Goal: Task Accomplishment & Management: Use online tool/utility

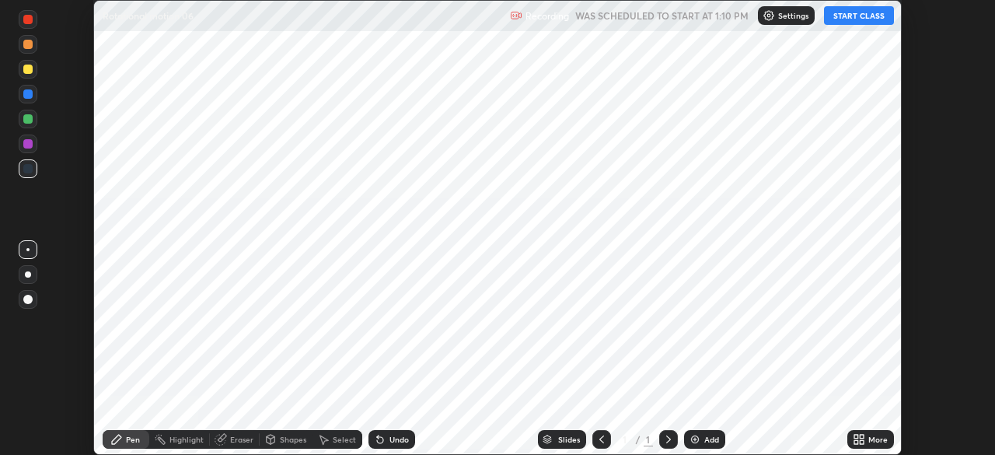
scroll to position [455, 994]
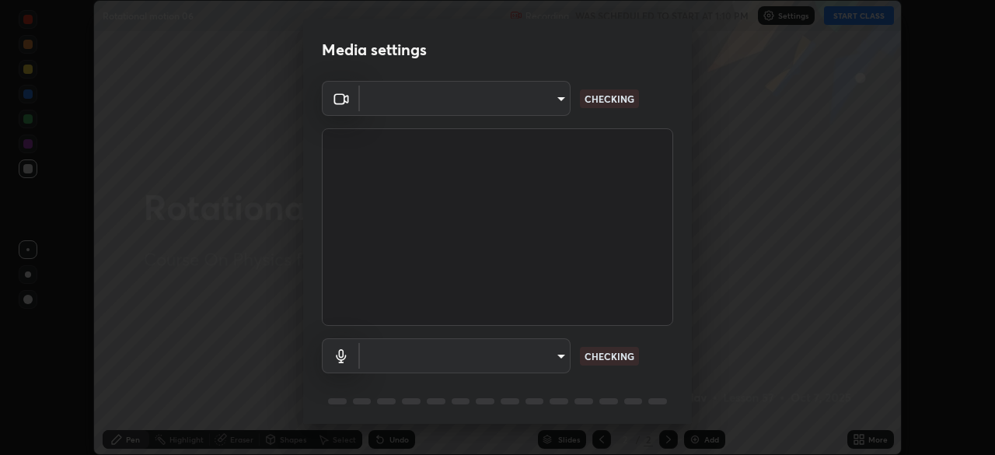
type input "ca2178d49a5cb12192a3fb46c4f9e24c845582a8c54499e9c28839f421edfd75"
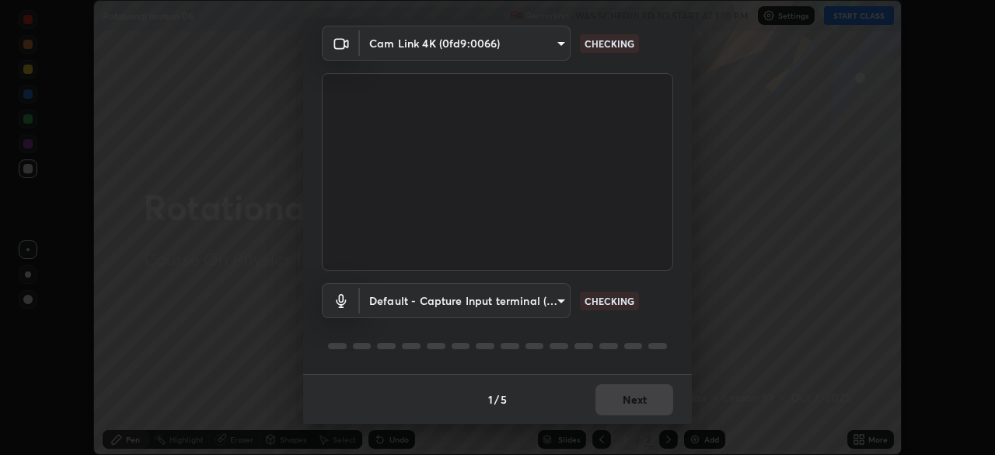
click at [515, 302] on body "Erase all Rotational motion 06 Recording WAS SCHEDULED TO START AT 1:10 PM Sett…" at bounding box center [497, 227] width 995 height 455
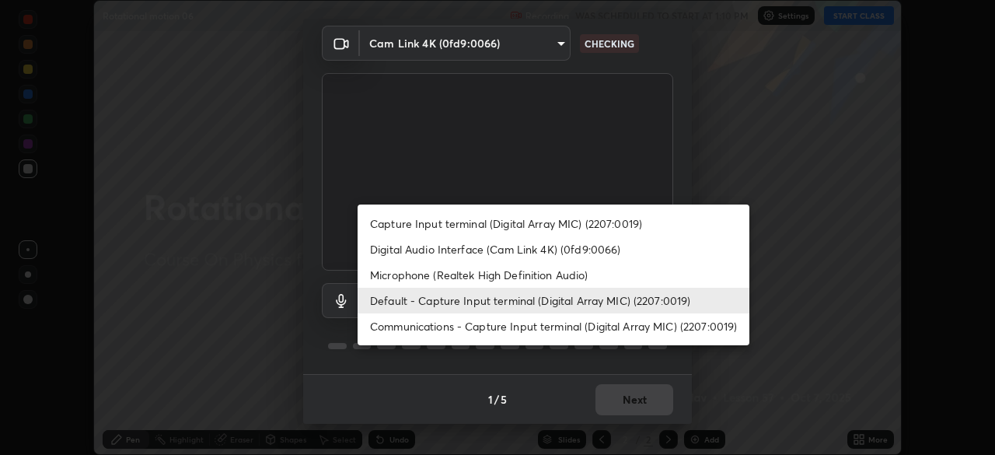
click at [466, 277] on li "Microphone (Realtek High Definition Audio)" at bounding box center [554, 275] width 392 height 26
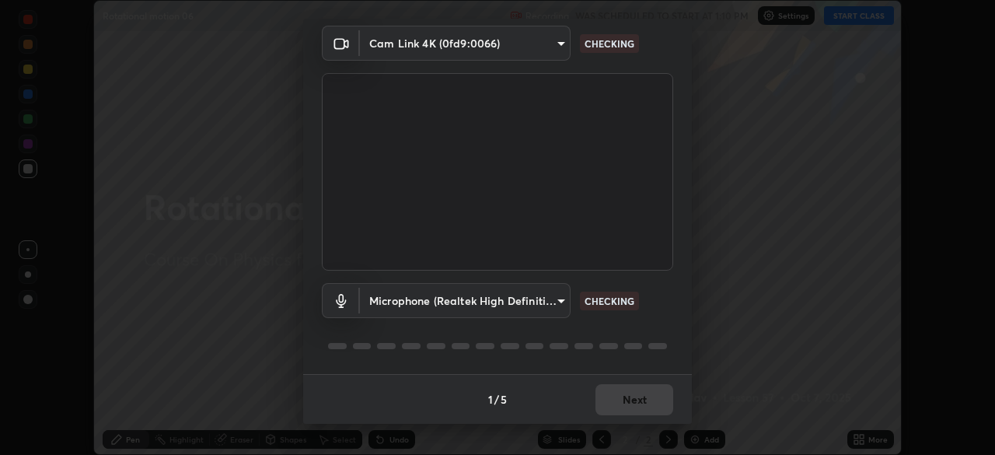
type input "86aec7d829e42e6ea268cdcc98ba0c704b8f2fc3d2d016a195b452ad7add0abf"
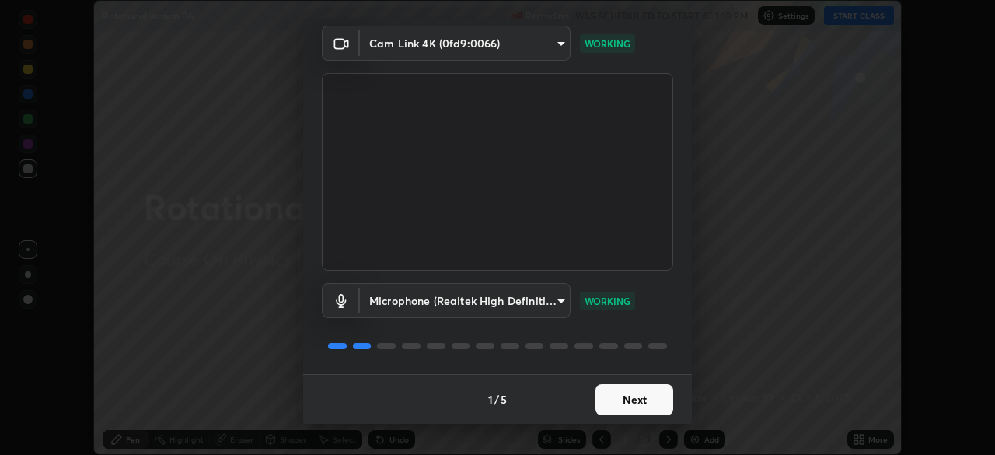
click at [637, 396] on button "Next" at bounding box center [634, 399] width 78 height 31
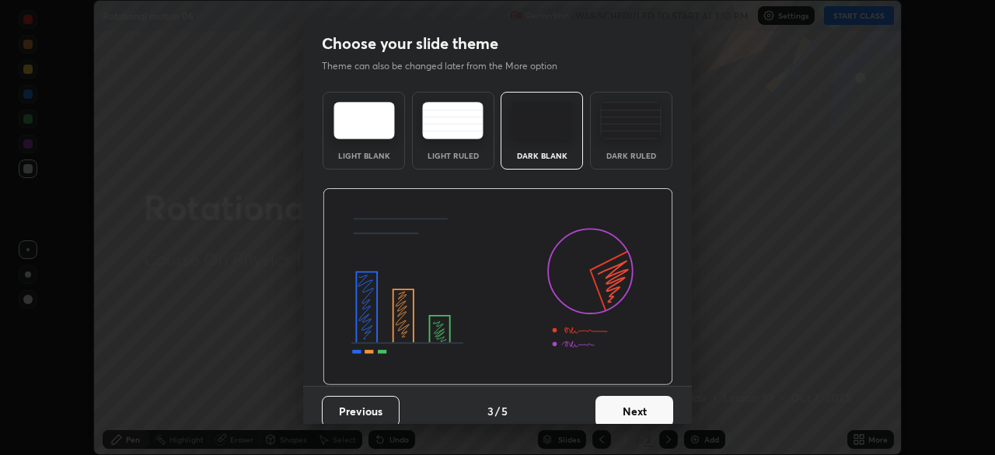
click at [657, 396] on button "Next" at bounding box center [634, 411] width 78 height 31
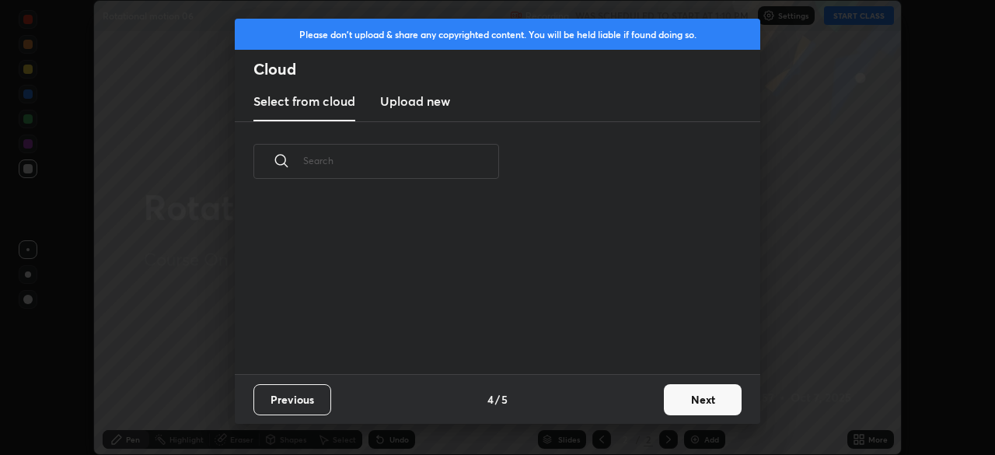
click at [666, 407] on button "Next" at bounding box center [703, 399] width 78 height 31
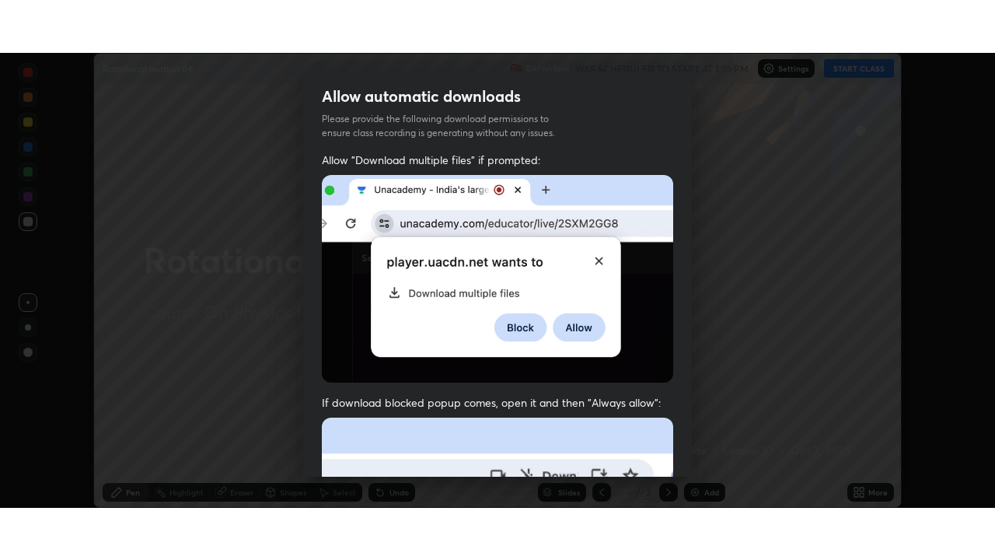
scroll to position [372, 0]
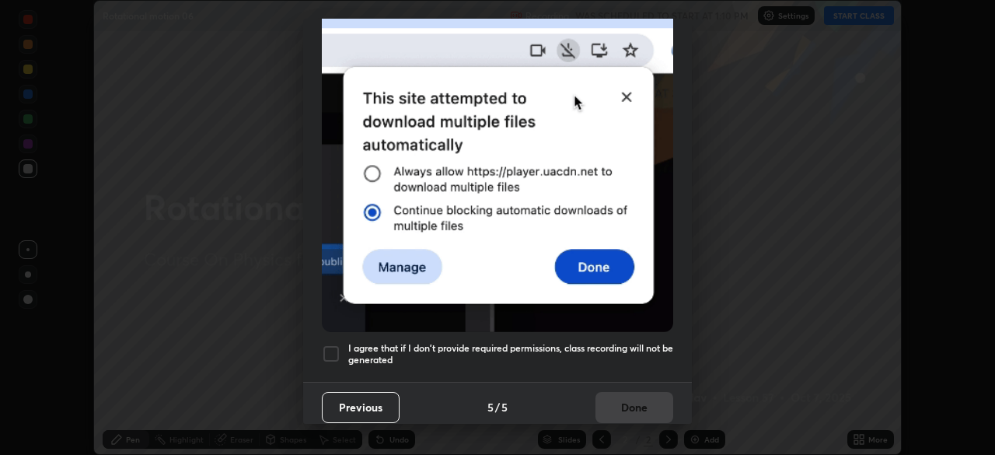
click at [337, 344] on div at bounding box center [331, 353] width 19 height 19
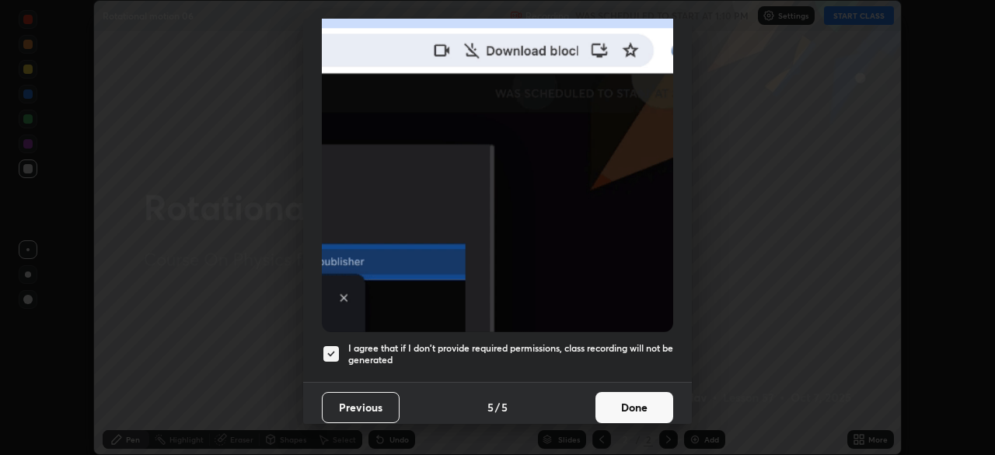
click at [634, 403] on button "Done" at bounding box center [634, 407] width 78 height 31
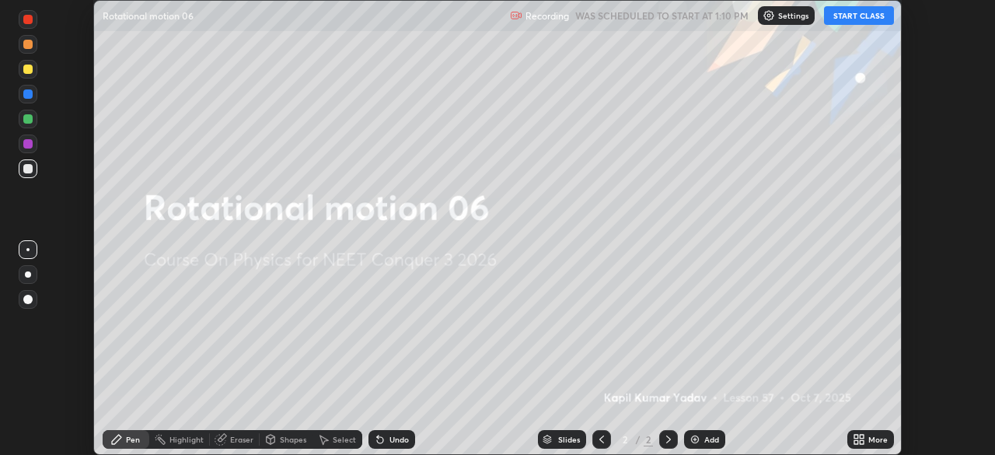
click at [841, 21] on button "START CLASS" at bounding box center [859, 15] width 70 height 19
click at [862, 438] on icon at bounding box center [862, 437] width 4 height 4
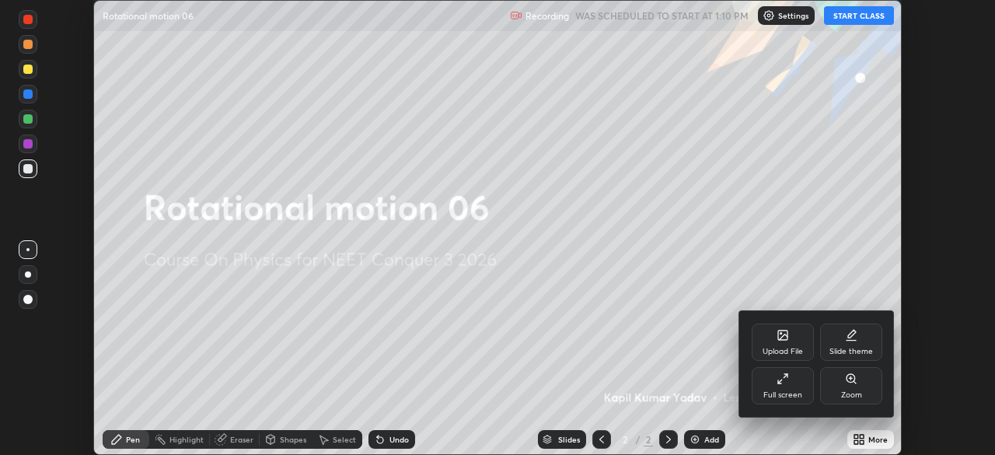
click at [784, 386] on div "Full screen" at bounding box center [783, 385] width 62 height 37
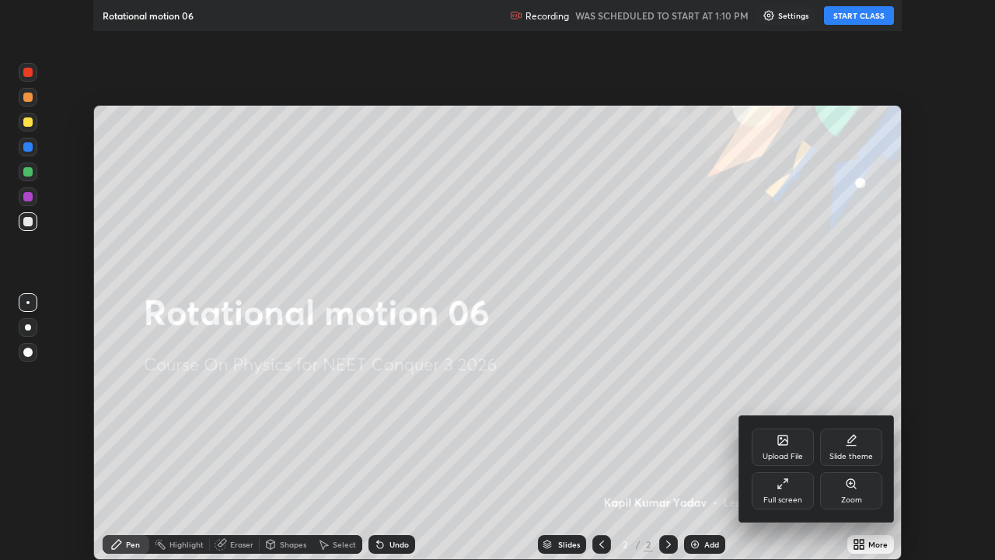
scroll to position [560, 995]
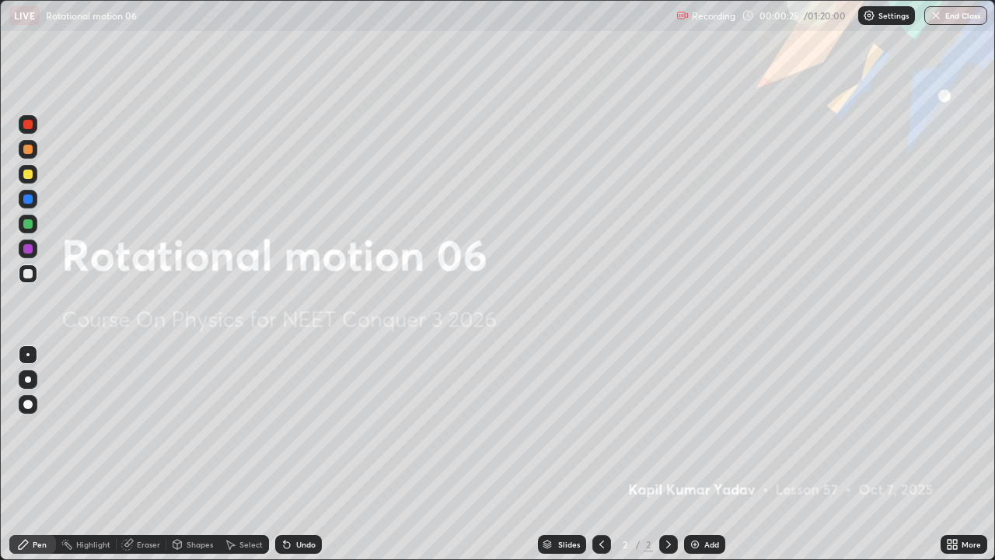
click at [693, 454] on div "Add" at bounding box center [704, 544] width 41 height 19
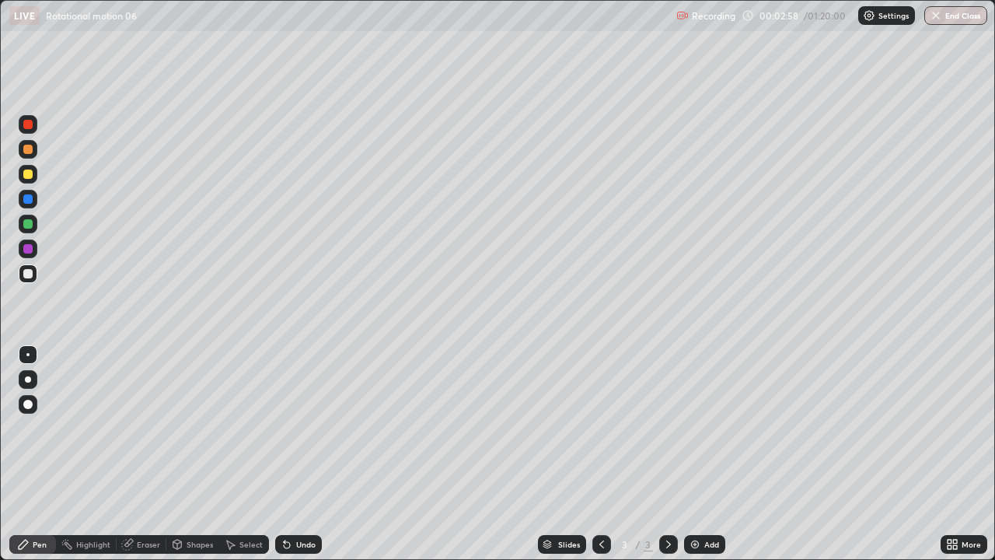
click at [710, 454] on div "Add" at bounding box center [711, 544] width 15 height 8
click at [690, 454] on img at bounding box center [695, 544] width 12 height 12
click at [689, 454] on img at bounding box center [695, 544] width 12 height 12
click at [704, 454] on div "Add" at bounding box center [711, 544] width 15 height 8
click at [30, 227] on div at bounding box center [27, 223] width 9 height 9
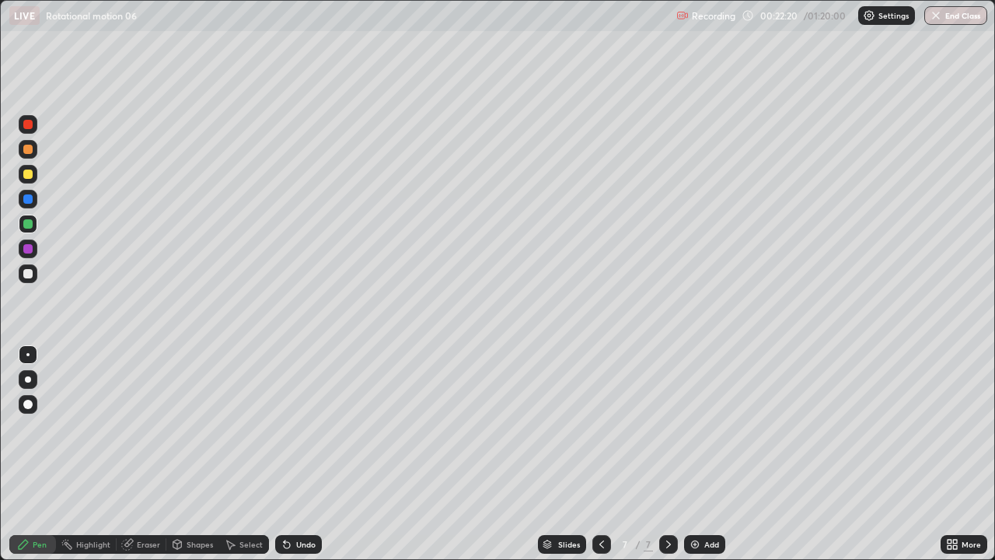
click at [30, 177] on div at bounding box center [27, 173] width 9 height 9
click at [26, 274] on div at bounding box center [27, 273] width 9 height 9
click at [697, 454] on img at bounding box center [695, 544] width 12 height 12
click at [31, 227] on div at bounding box center [27, 223] width 9 height 9
click at [24, 177] on div at bounding box center [27, 173] width 9 height 9
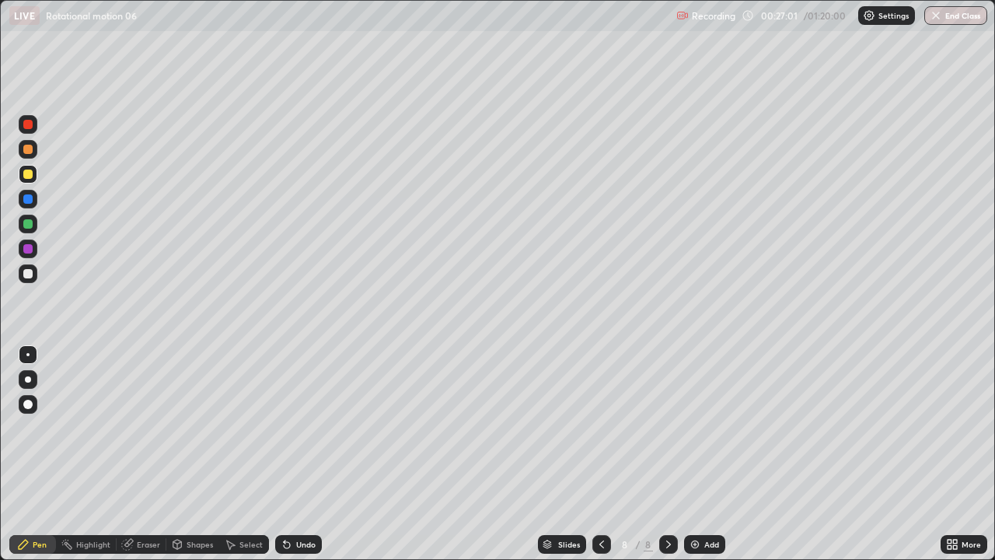
click at [29, 150] on div at bounding box center [27, 149] width 9 height 9
click at [697, 454] on img at bounding box center [695, 544] width 12 height 12
click at [695, 454] on img at bounding box center [695, 544] width 12 height 12
click at [696, 454] on img at bounding box center [695, 544] width 12 height 12
click at [29, 181] on div at bounding box center [28, 174] width 19 height 19
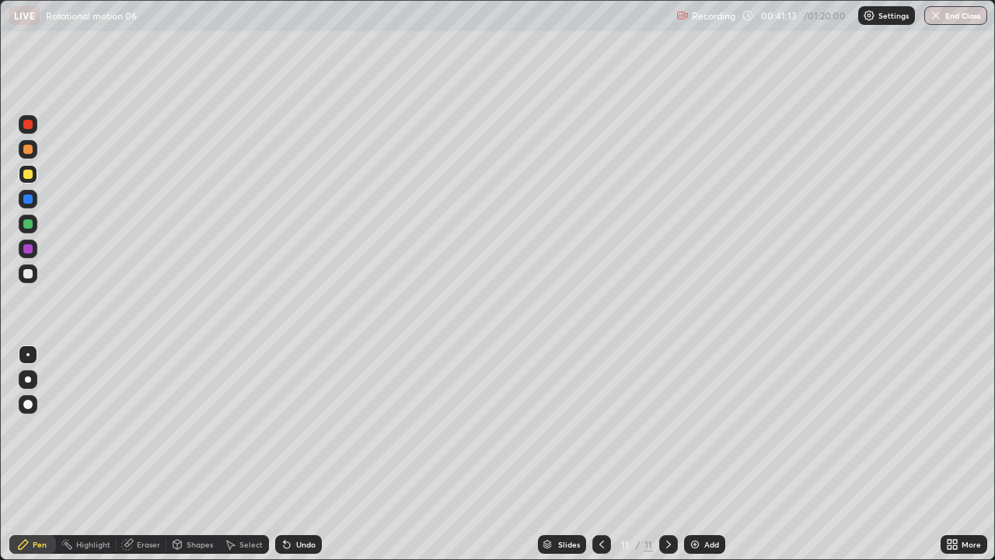
click at [693, 454] on img at bounding box center [695, 544] width 12 height 12
click at [0, 454] on div "Setting up your live class" at bounding box center [497, 280] width 995 height 560
click at [706, 454] on div "Add" at bounding box center [711, 544] width 15 height 8
click at [704, 454] on div "Add" at bounding box center [711, 544] width 15 height 8
click at [691, 454] on img at bounding box center [695, 544] width 12 height 12
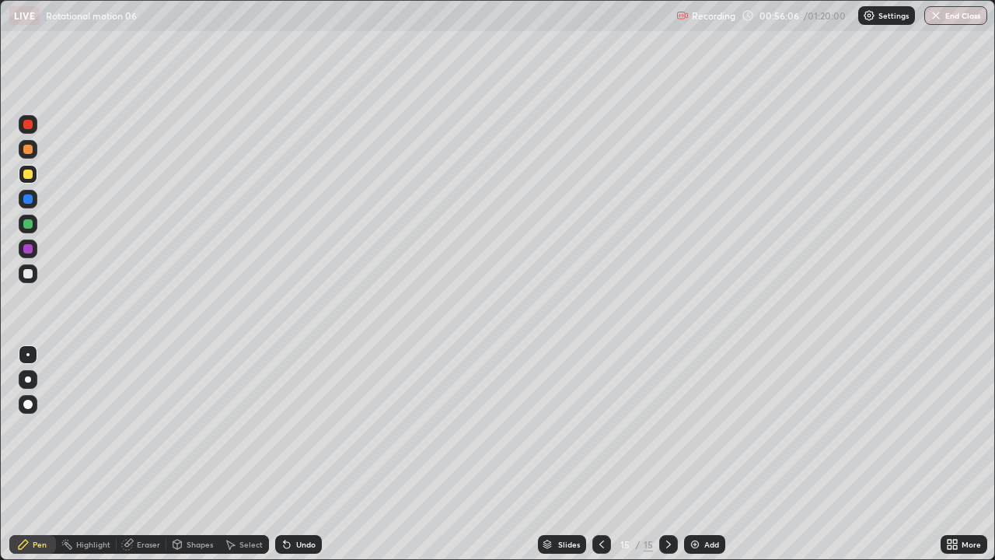
click at [696, 454] on img at bounding box center [695, 544] width 12 height 12
click at [697, 454] on div "Add" at bounding box center [704, 544] width 41 height 19
click at [693, 454] on div "Add" at bounding box center [704, 544] width 41 height 19
click at [28, 225] on div at bounding box center [27, 223] width 9 height 9
click at [697, 454] on div "Add" at bounding box center [704, 544] width 41 height 19
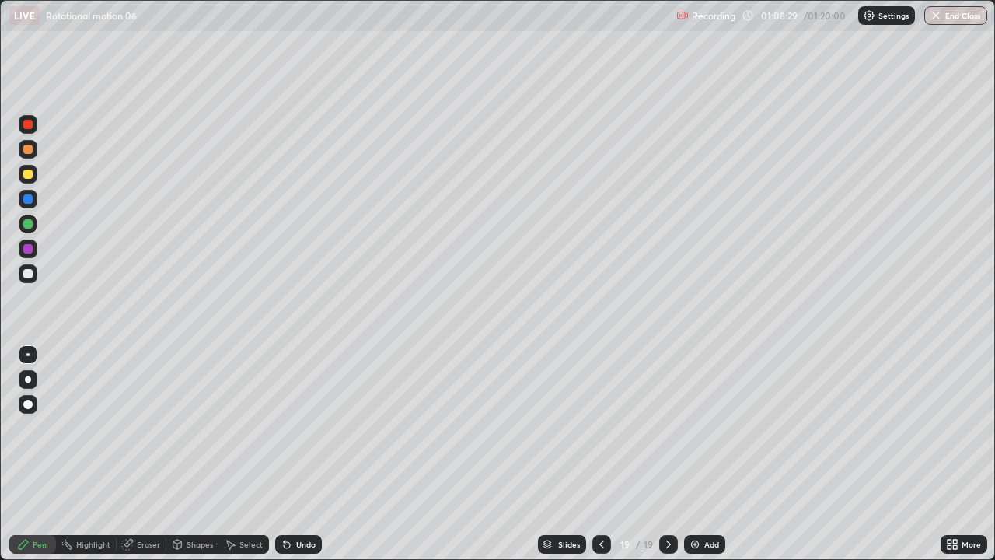
click at [698, 454] on img at bounding box center [695, 544] width 12 height 12
click at [30, 173] on div at bounding box center [27, 173] width 9 height 9
click at [937, 15] on img "button" at bounding box center [936, 15] width 12 height 12
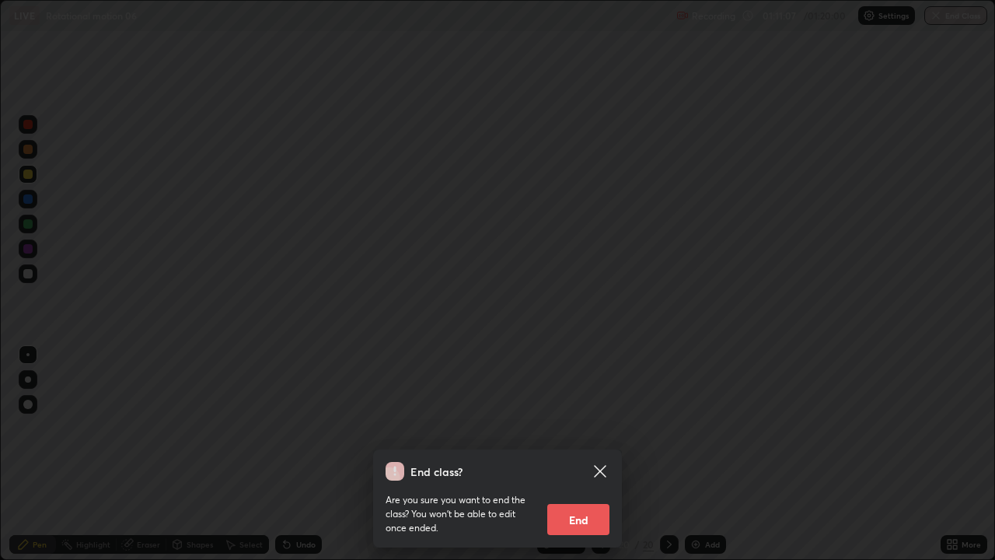
click at [582, 454] on button "End" at bounding box center [578, 519] width 62 height 31
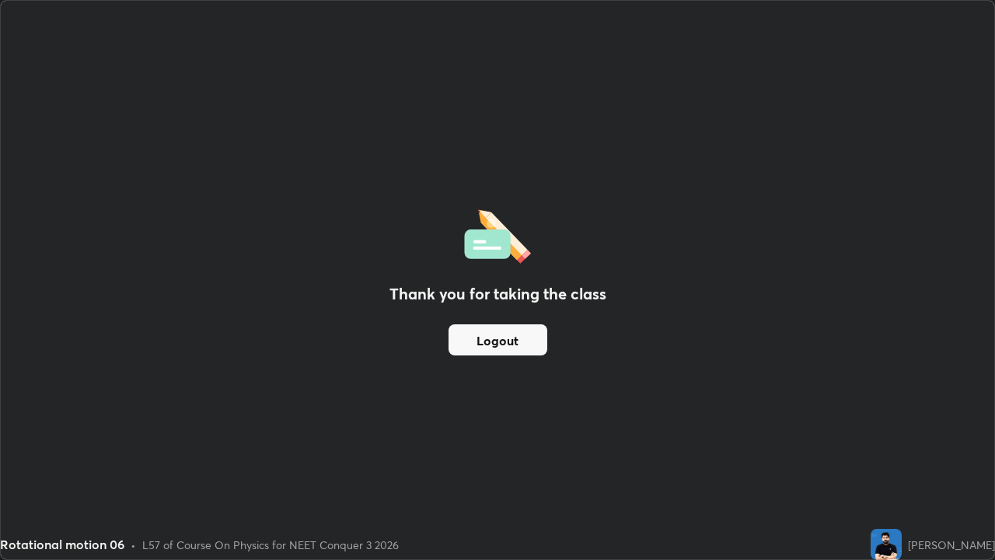
click at [530, 337] on button "Logout" at bounding box center [498, 339] width 99 height 31
